Goal: Check status: Check status

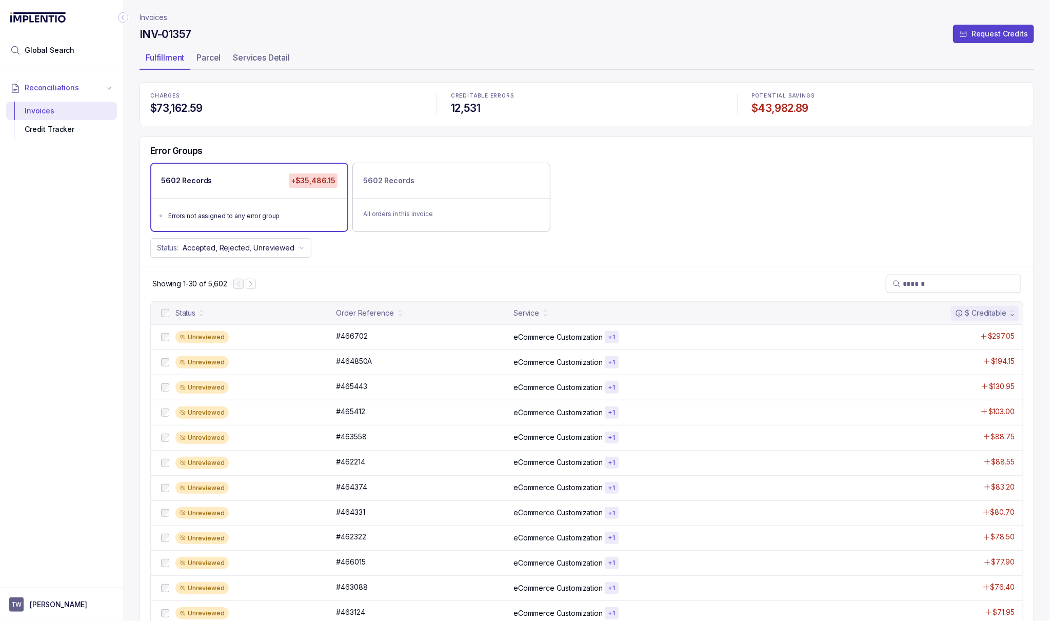
click at [157, 14] on p "Invoices" at bounding box center [154, 17] width 28 height 10
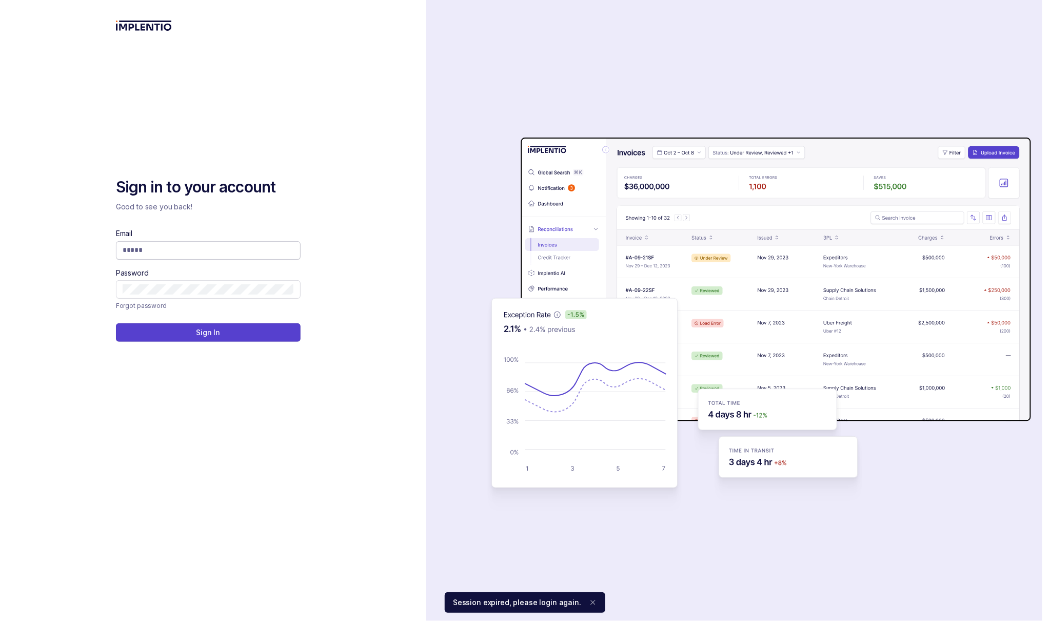
click at [216, 252] on input "Email" at bounding box center [208, 250] width 171 height 10
click at [0, 620] on com-1password-button at bounding box center [0, 621] width 0 height 0
type input "**********"
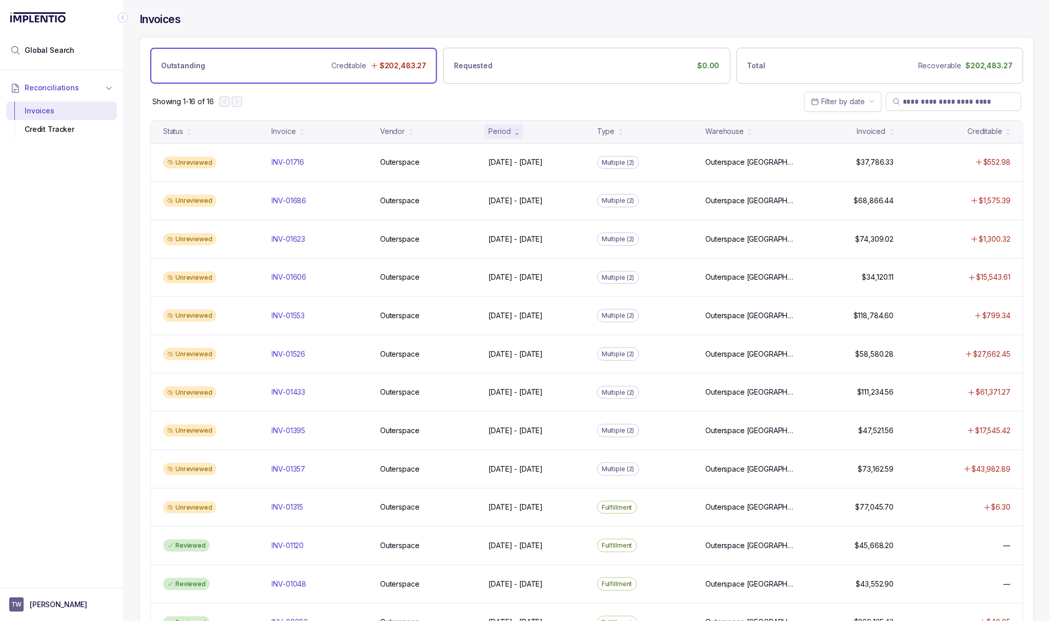
scroll to position [3, 0]
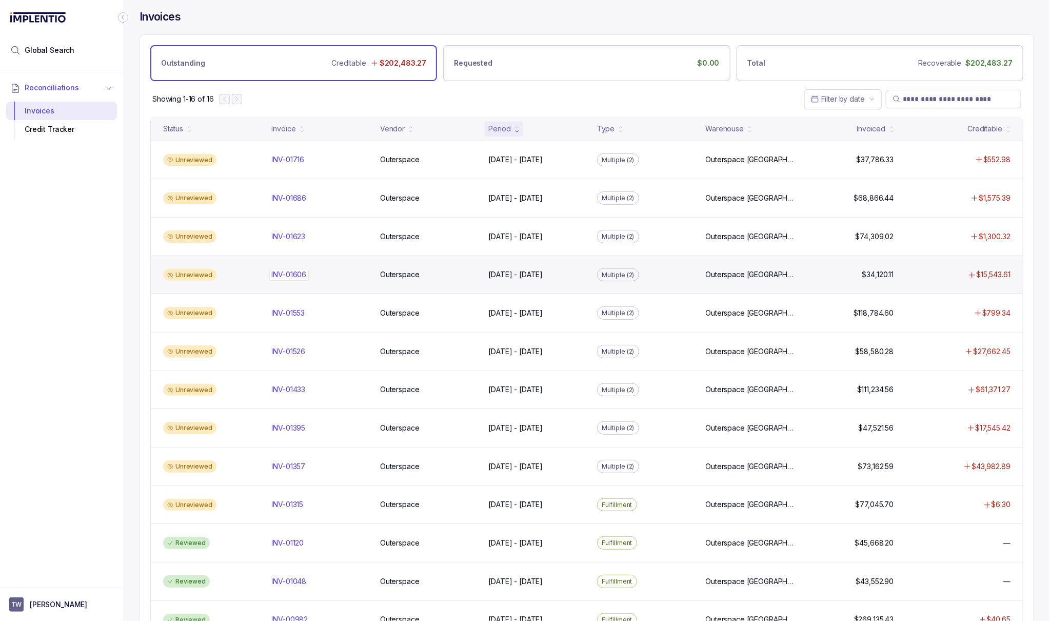
click at [324, 280] on div "INV-01606 INV-01606" at bounding box center [320, 274] width 96 height 10
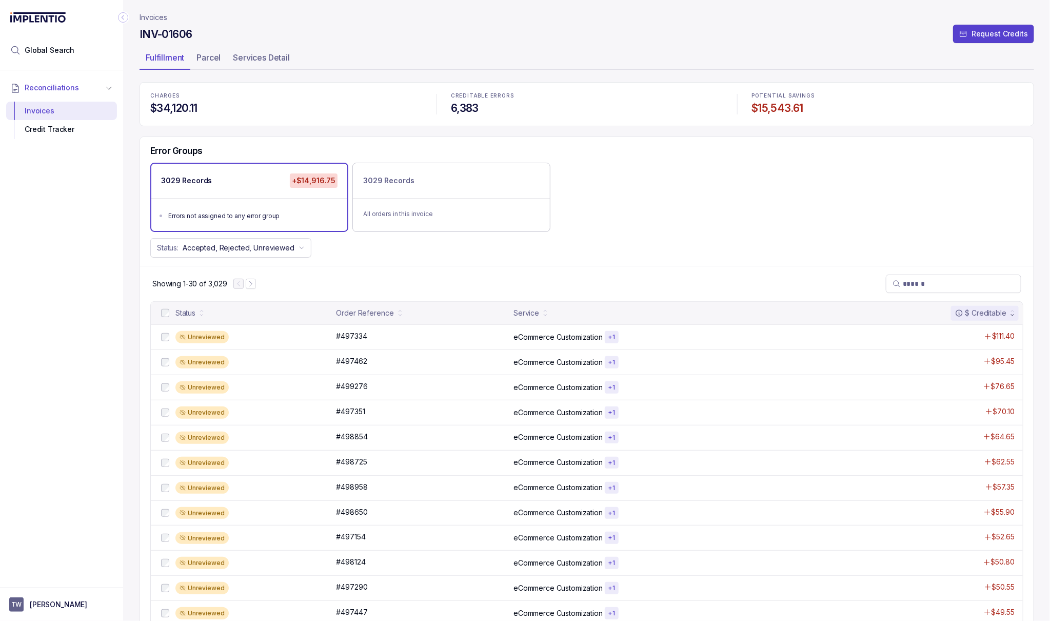
click at [161, 19] on p "Invoices" at bounding box center [154, 17] width 28 height 10
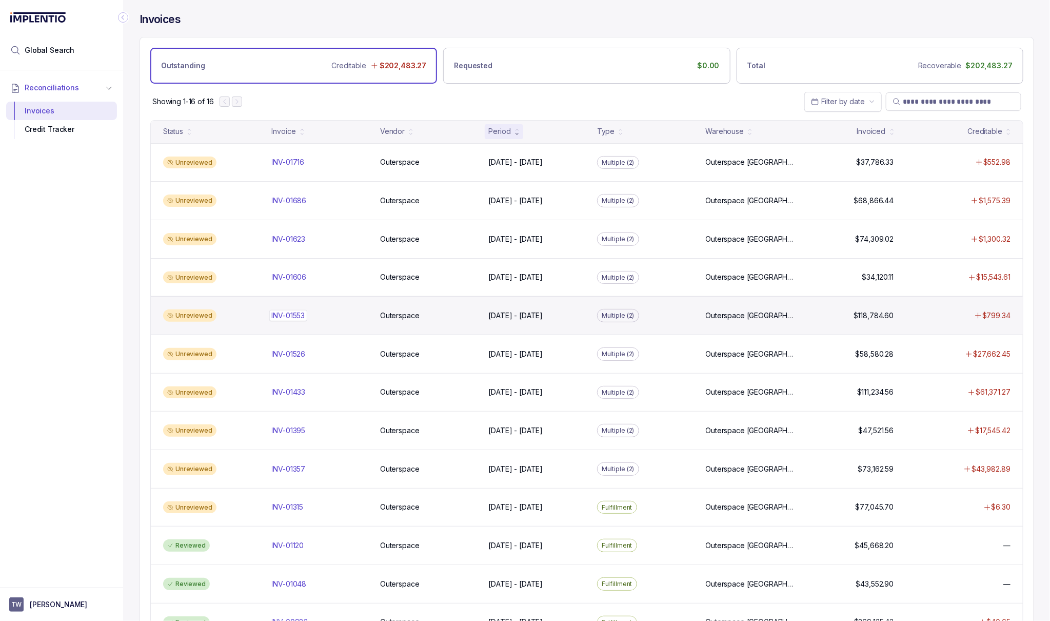
click at [314, 312] on div "INV-01553 INV-01553" at bounding box center [320, 315] width 96 height 10
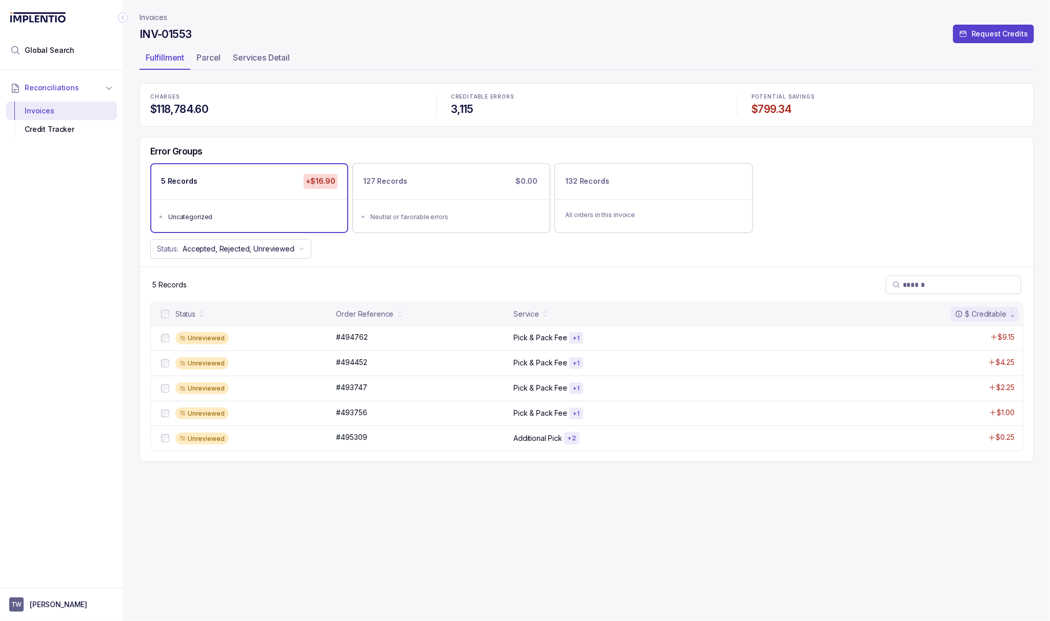
click at [145, 15] on p "Invoices" at bounding box center [154, 17] width 28 height 10
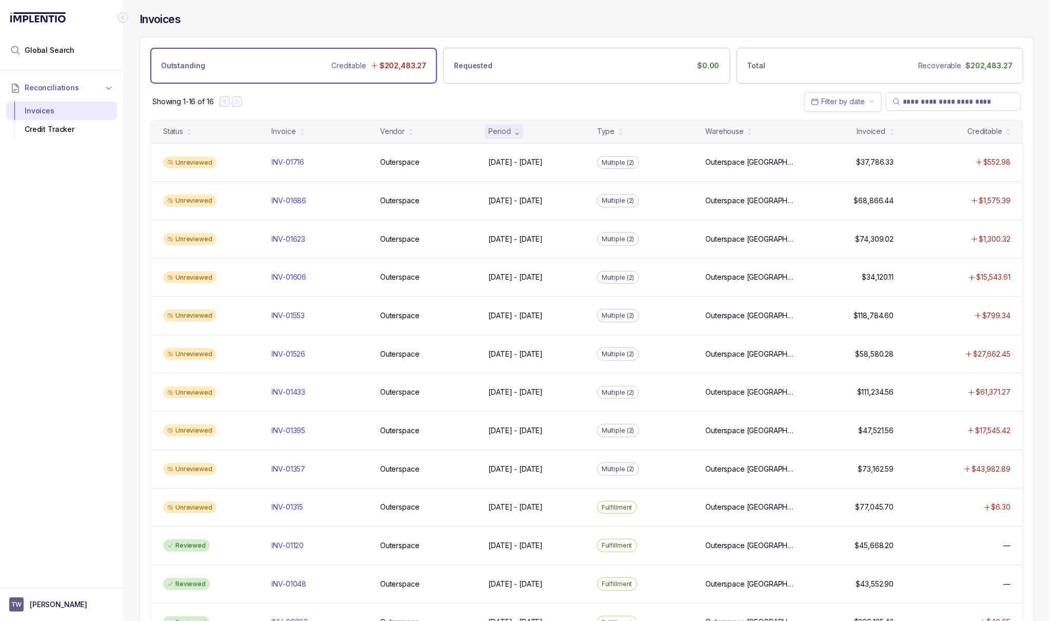
click at [627, 94] on div "Showing 1-16 of 16 Filter by date" at bounding box center [587, 102] width 894 height 36
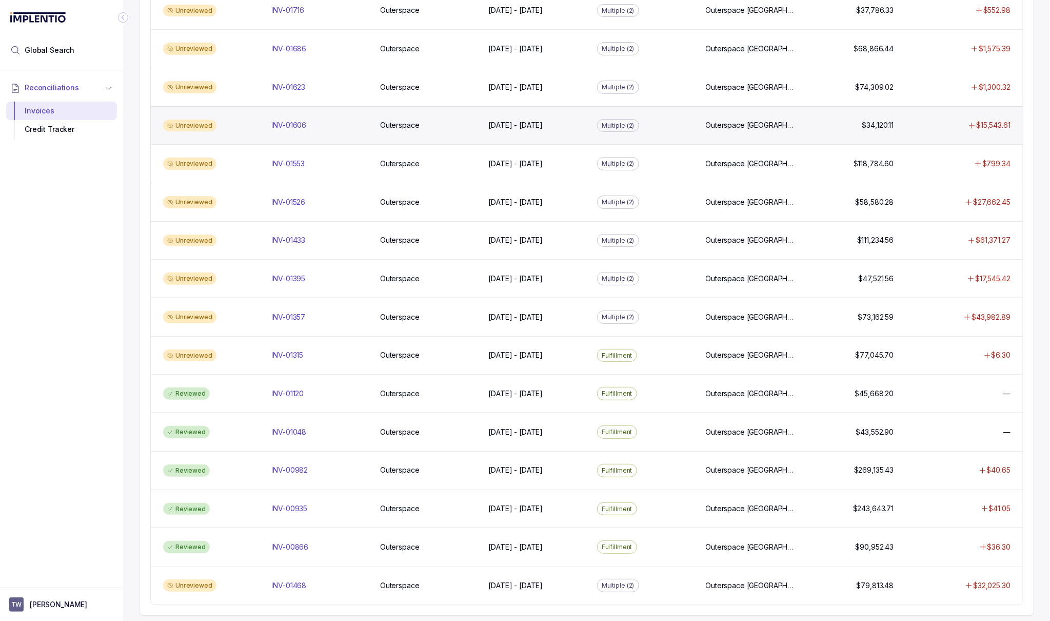
scroll to position [165, 0]
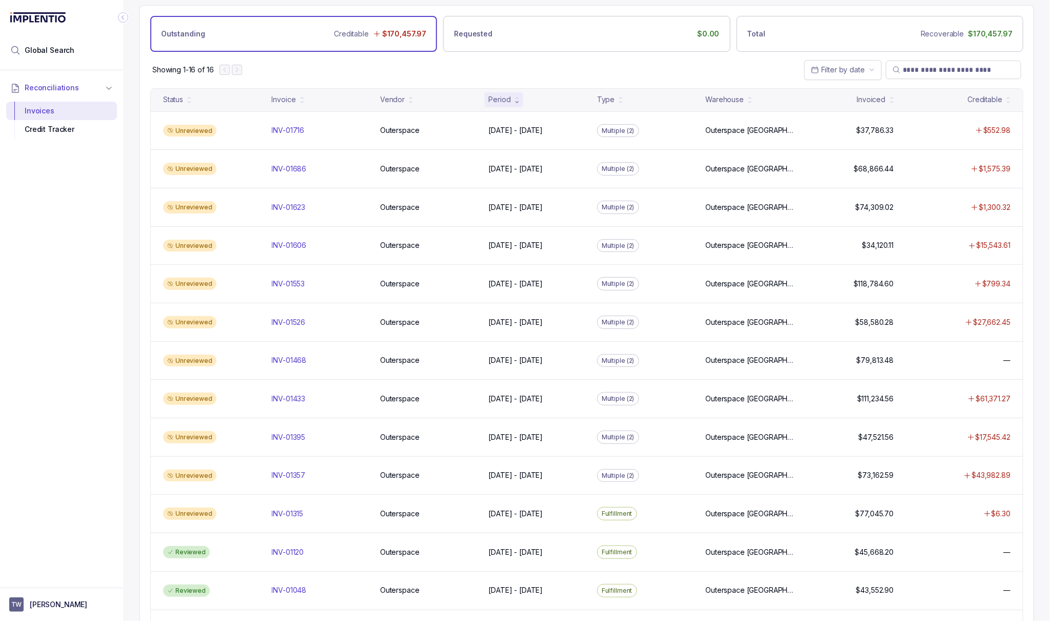
scroll to position [31, 0]
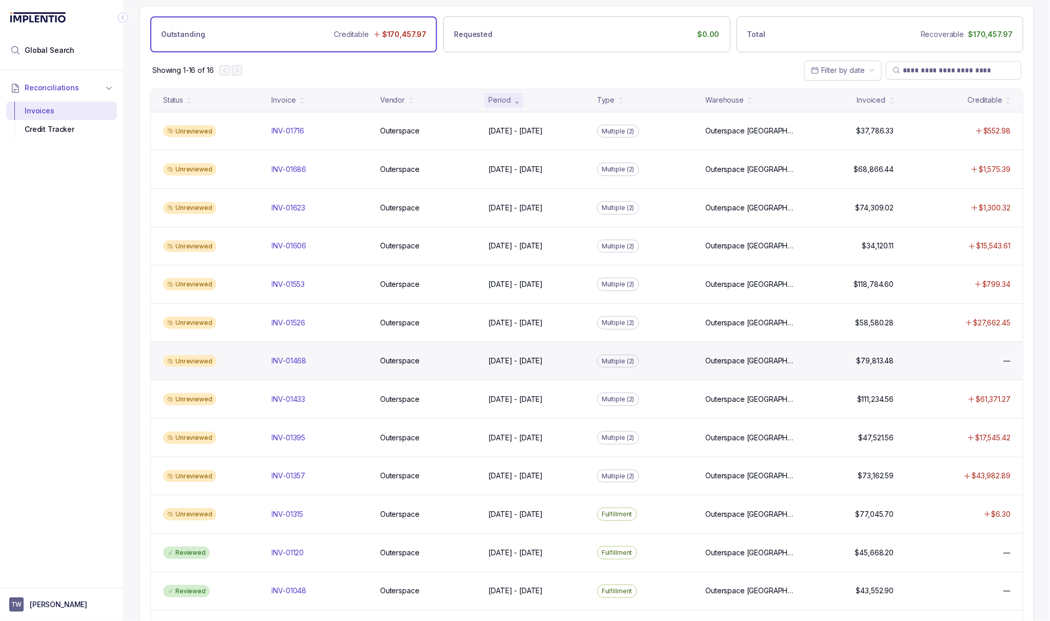
click at [292, 369] on div "Unreviewed INV-01468 INV-01468 Outerspace Outerspace Jul 3 - Jul 3, 2025 Jul 3 …" at bounding box center [587, 361] width 872 height 38
click at [292, 366] on p "INV-01468" at bounding box center [289, 360] width 40 height 11
click at [268, 366] on div "INV-01468 INV-01468" at bounding box center [320, 361] width 105 height 10
click at [291, 365] on p "INV-01468" at bounding box center [289, 360] width 40 height 11
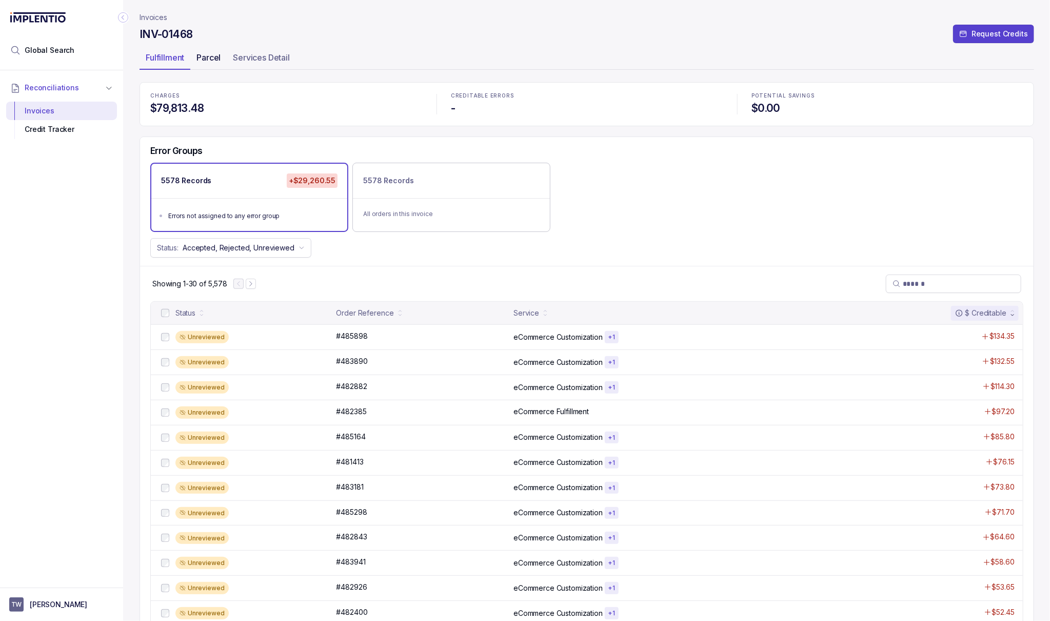
click at [206, 60] on p "Parcel" at bounding box center [209, 57] width 24 height 12
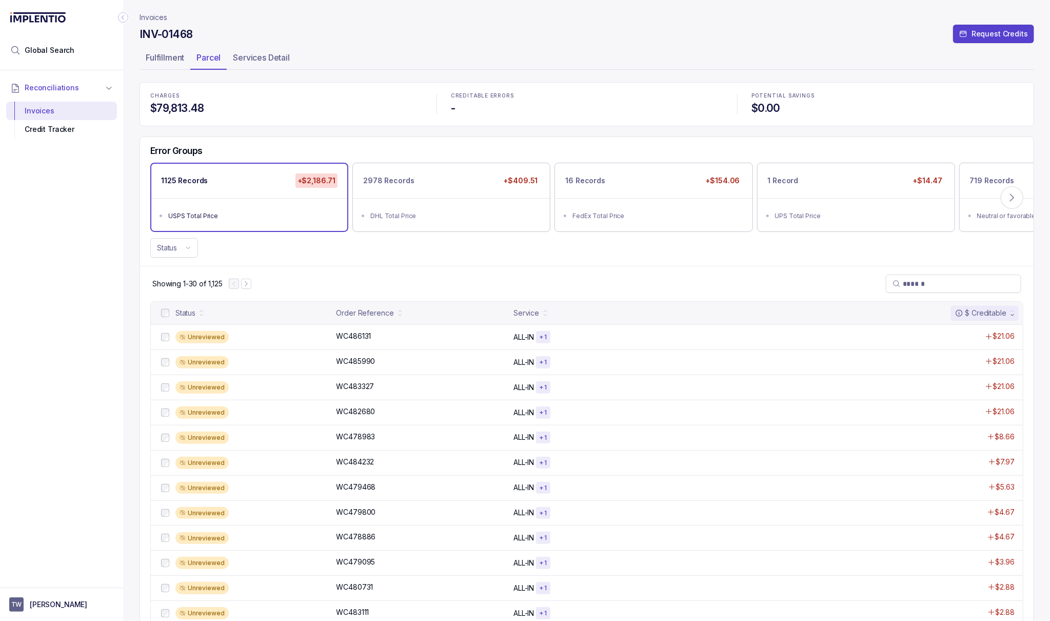
click at [157, 17] on p "Invoices" at bounding box center [154, 17] width 28 height 10
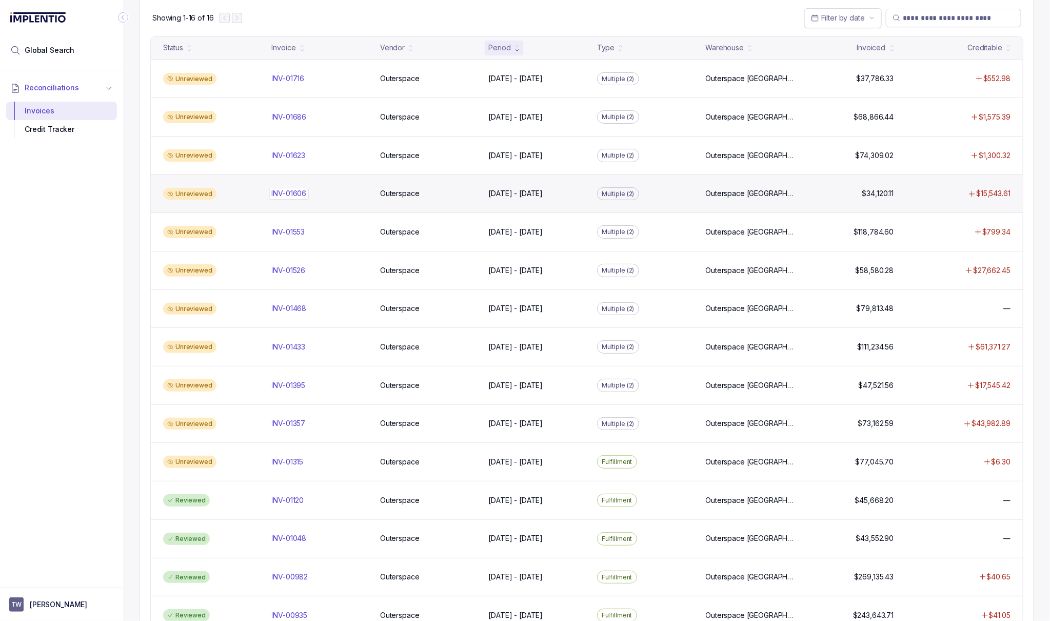
scroll to position [80, 0]
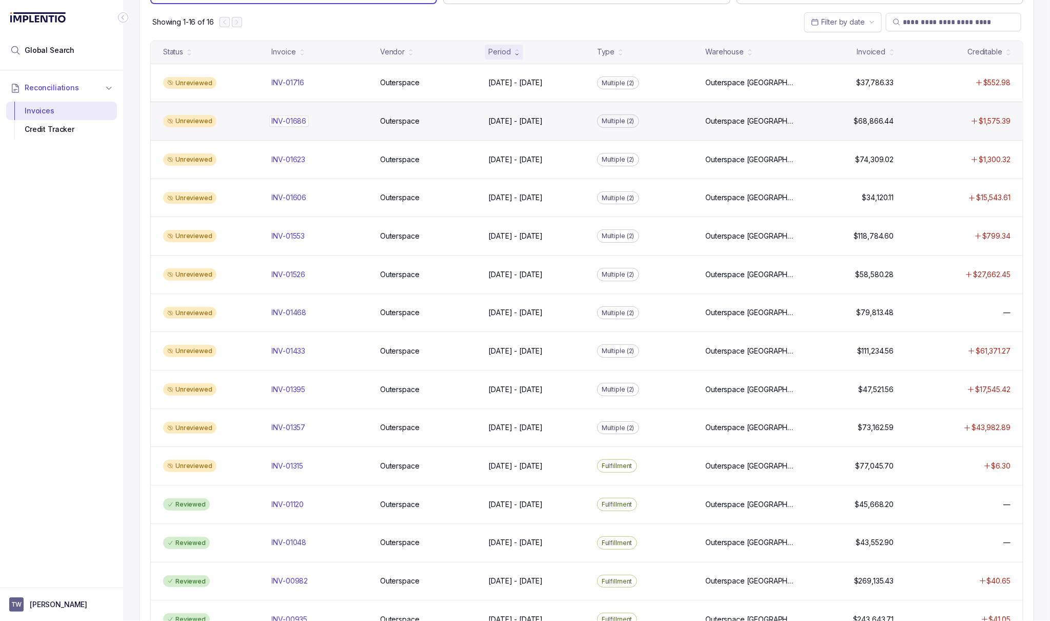
click at [314, 126] on div "INV-01686 INV-01686" at bounding box center [320, 121] width 96 height 10
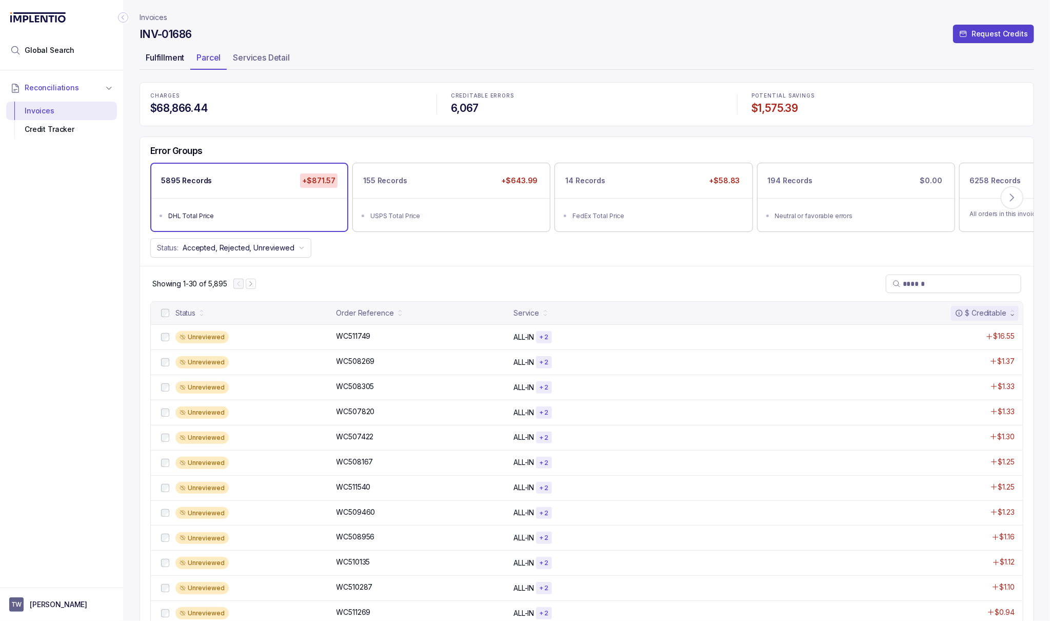
click at [169, 62] on p "Fulfillment" at bounding box center [165, 57] width 38 height 12
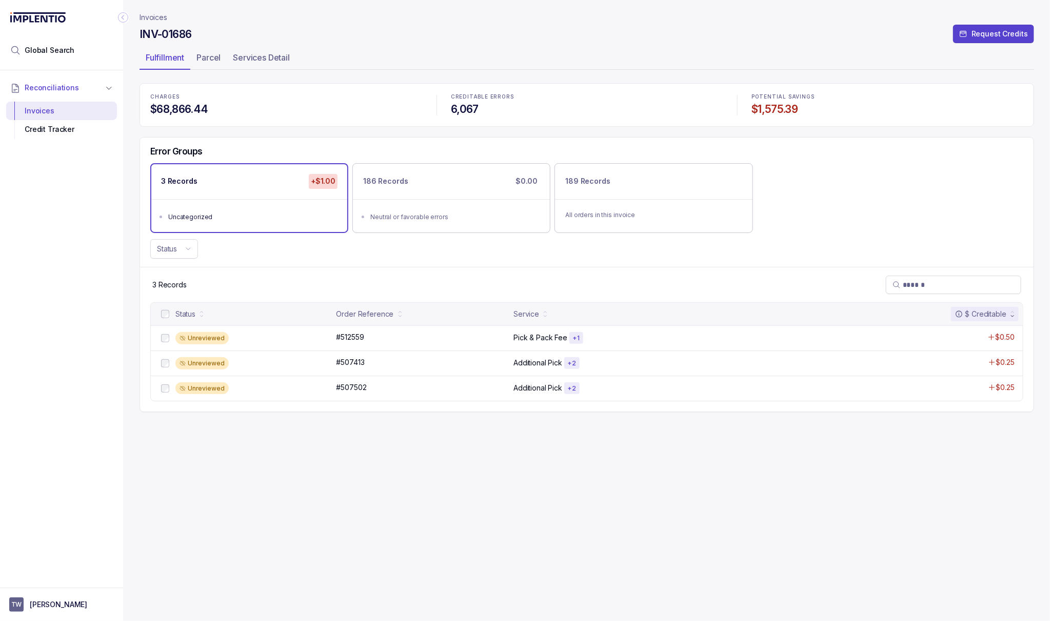
click at [159, 18] on p "Invoices" at bounding box center [154, 17] width 28 height 10
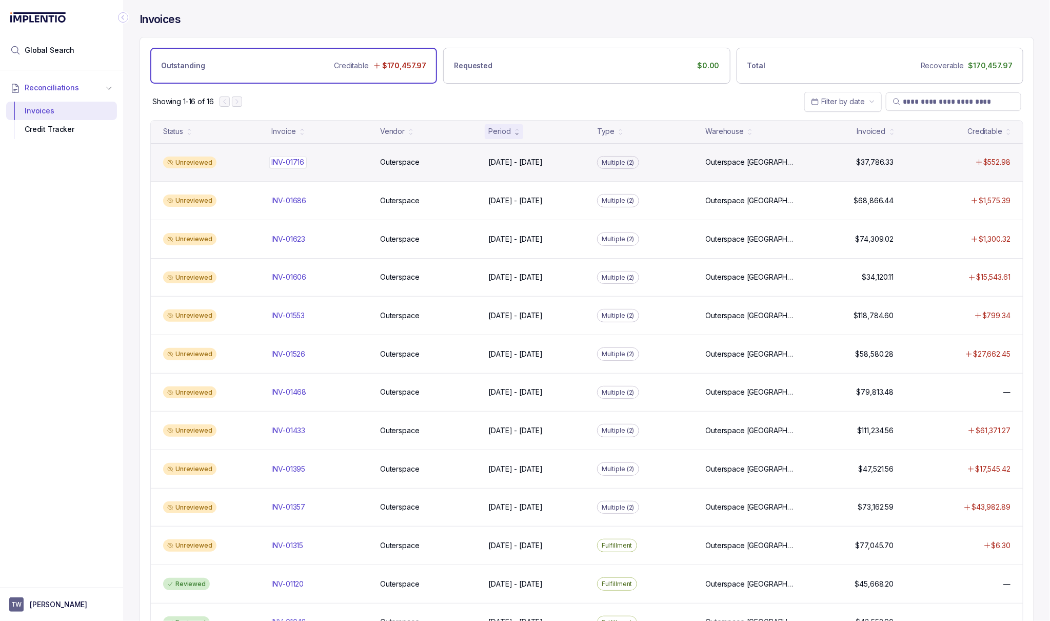
click at [304, 162] on p "INV-01716" at bounding box center [288, 162] width 38 height 11
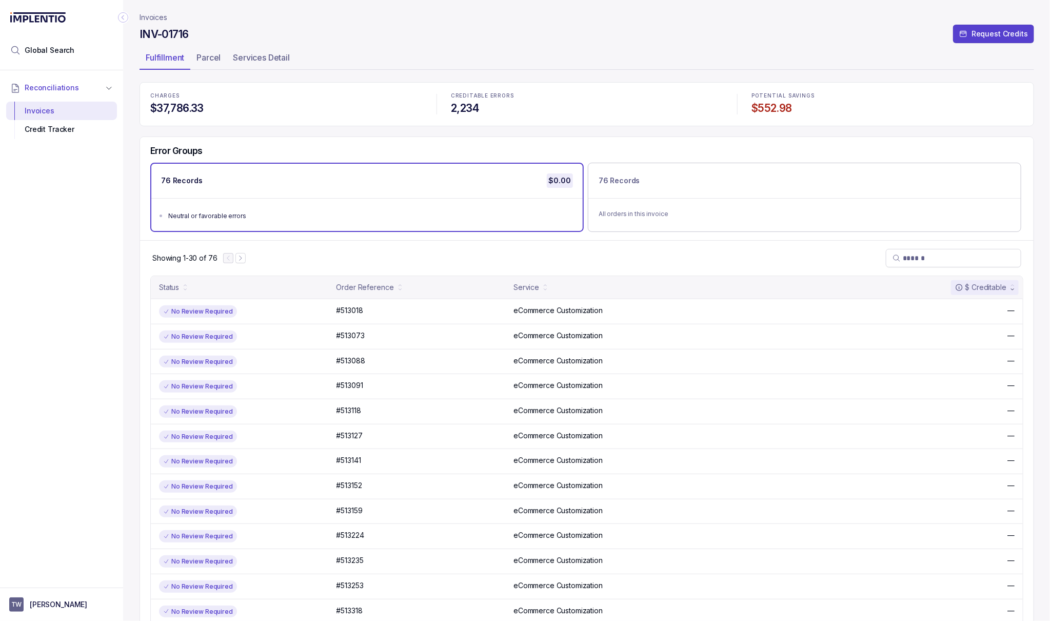
click at [160, 16] on p "Invoices" at bounding box center [154, 17] width 28 height 10
